Goal: Navigation & Orientation: Find specific page/section

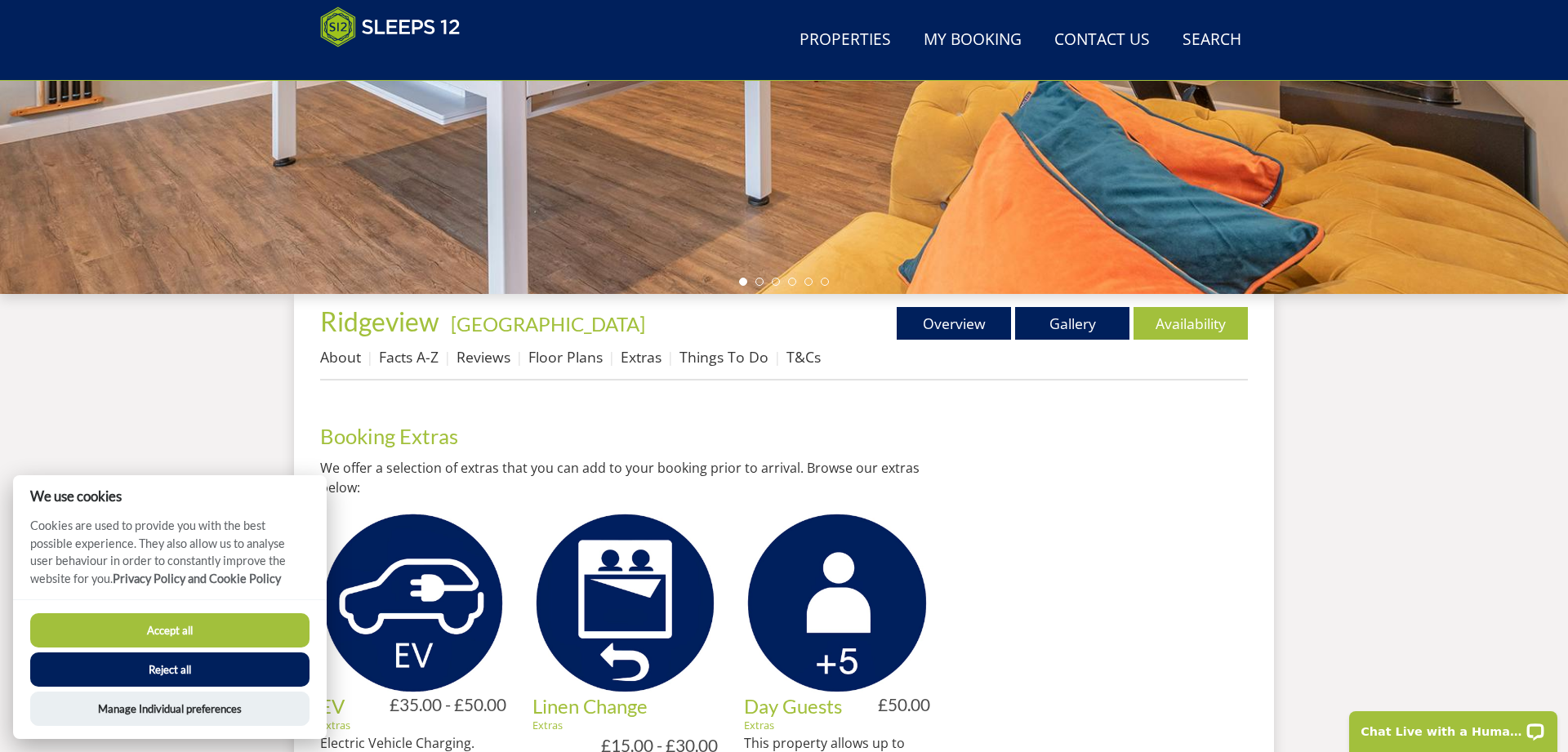
scroll to position [212, 0]
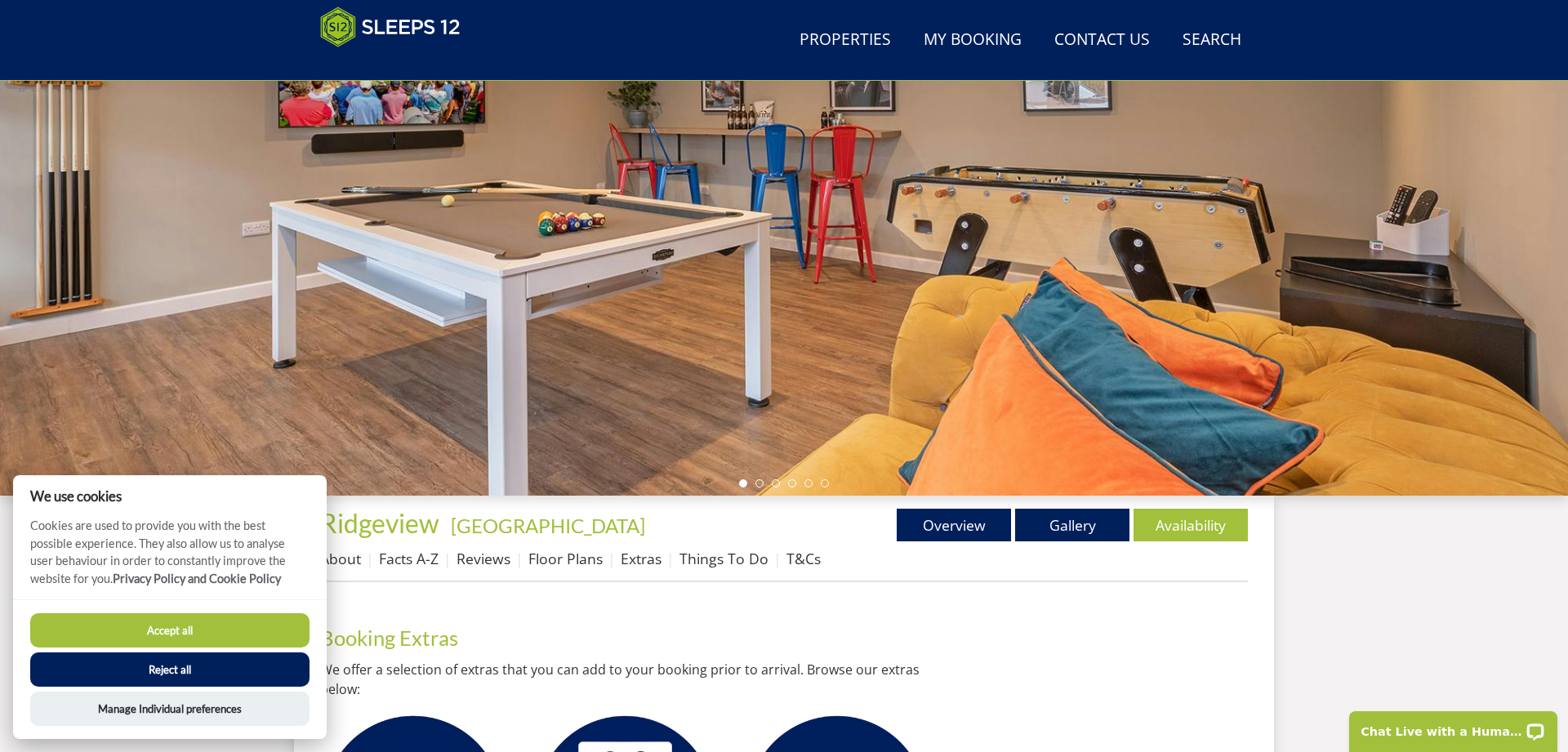
click at [240, 512] on button "Accept all" at bounding box center [169, 630] width 279 height 35
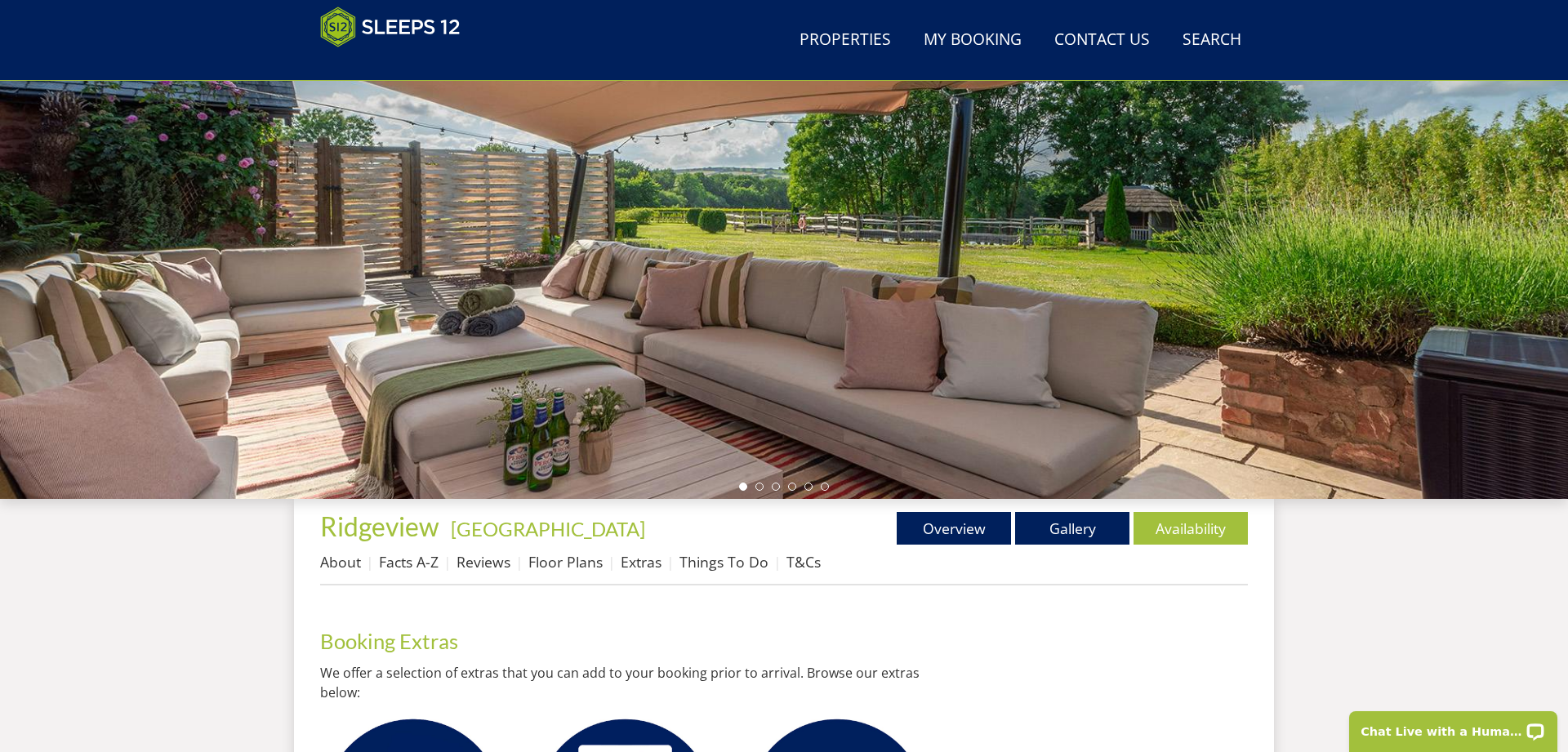
scroll to position [251, 0]
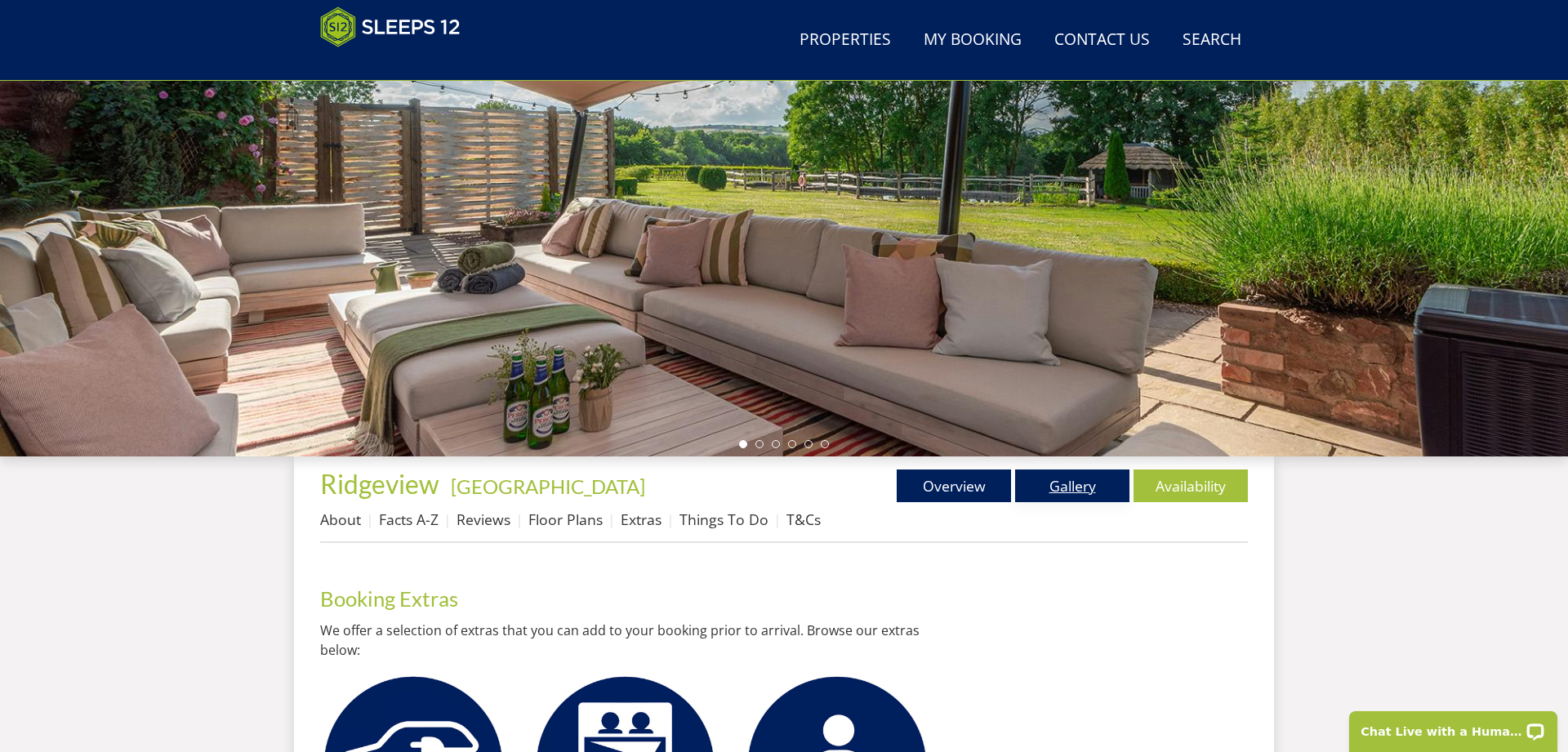
click at [1057, 485] on link "Gallery" at bounding box center [1072, 485] width 114 height 33
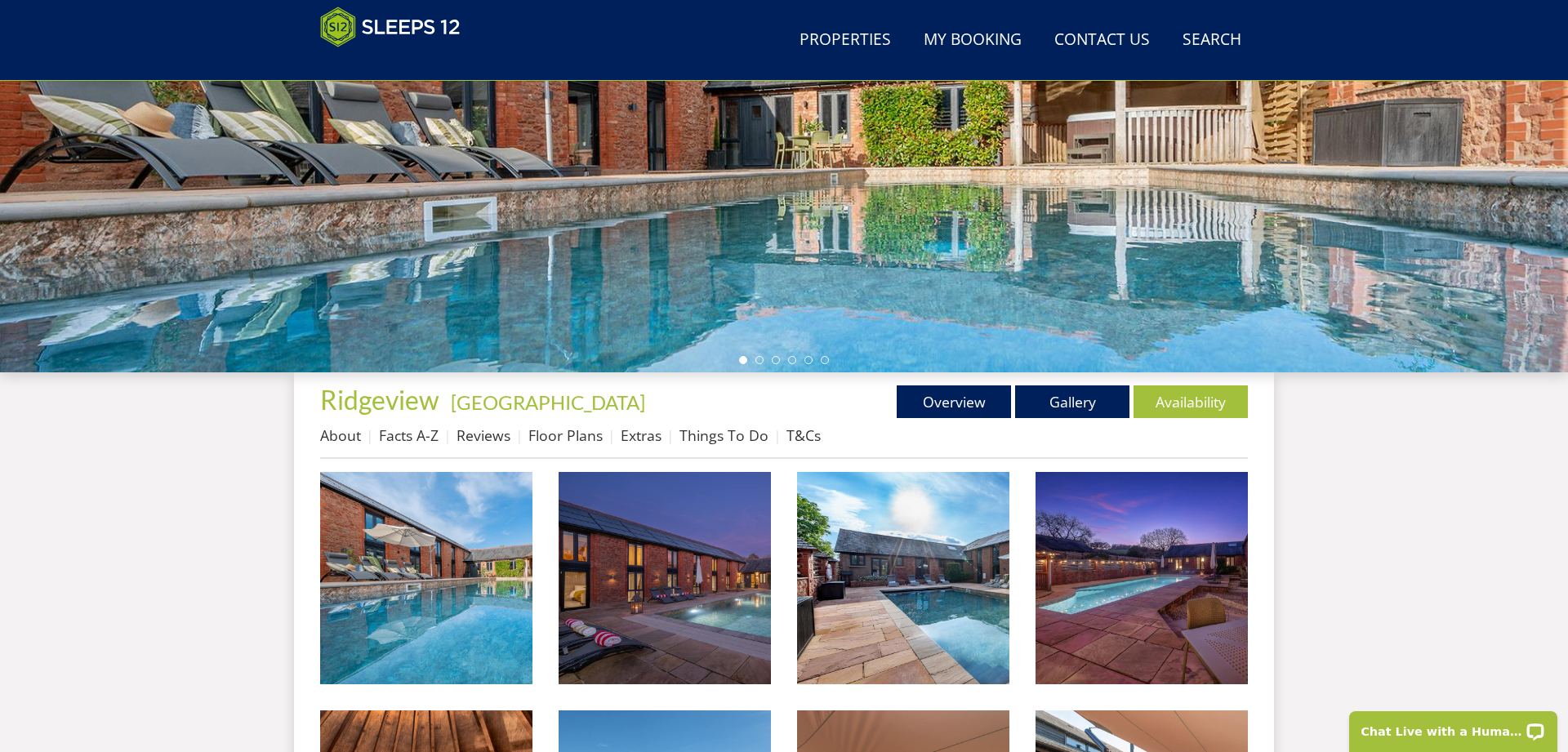
scroll to position [247, 0]
